Goal: Task Accomplishment & Management: Manage account settings

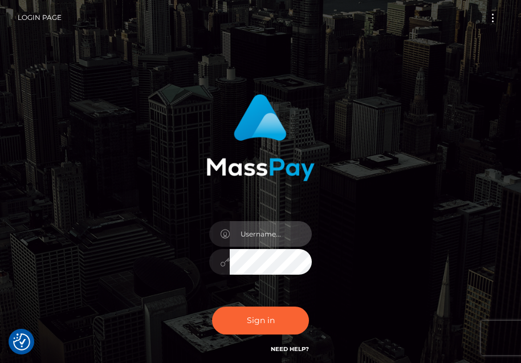
click at [278, 238] on input "text" at bounding box center [271, 234] width 82 height 26
type input "[EMAIL_ADDRESS][DOMAIN_NAME]"
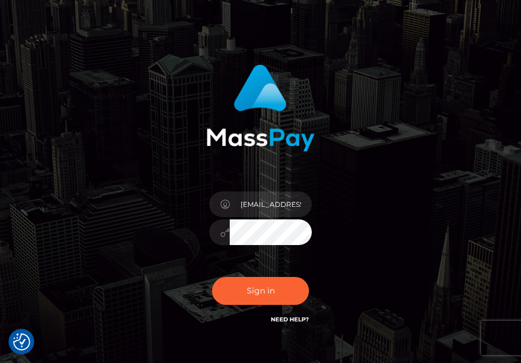
scroll to position [98, 0]
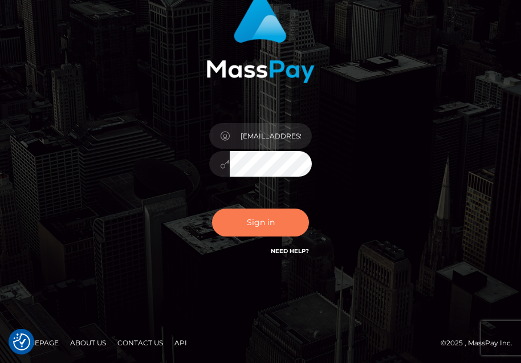
click at [272, 216] on button "Sign in" at bounding box center [260, 223] width 97 height 28
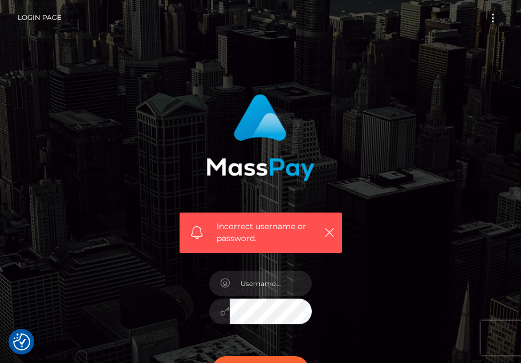
checkbox input "true"
